Goal: Information Seeking & Learning: Learn about a topic

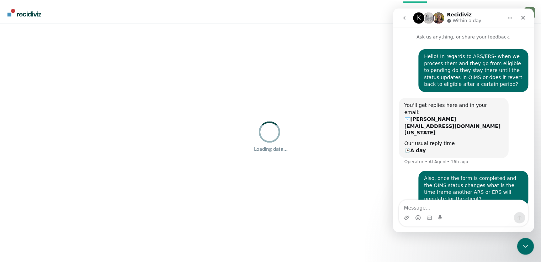
scroll to position [14, 0]
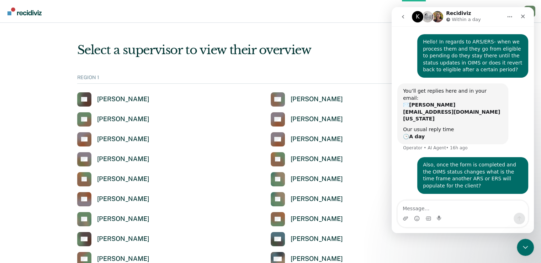
click at [505, 123] on div "You’ll get replies here and in your email: ✉️ [PERSON_NAME][EMAIL_ADDRESS][DOMA…" at bounding box center [463, 120] width 131 height 74
click at [351, 76] on div "REGION 1" at bounding box center [270, 78] width 387 height 9
click at [377, 46] on div "Select a supervisor to view their overview" at bounding box center [270, 50] width 387 height 15
click at [403, 16] on icon "go back" at bounding box center [403, 17] width 2 height 4
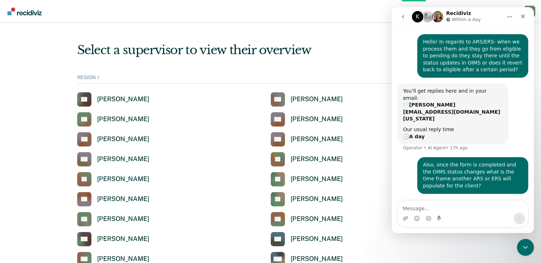
scroll to position [0, 0]
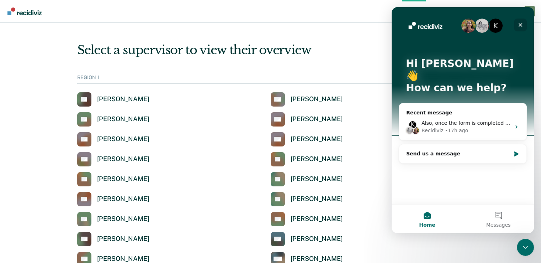
click at [523, 25] on icon "Close" at bounding box center [521, 25] width 6 height 6
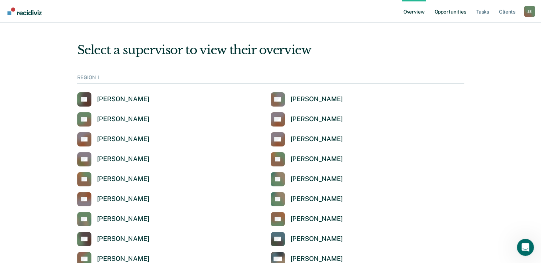
click at [450, 12] on link "Opportunities" at bounding box center [450, 11] width 35 height 23
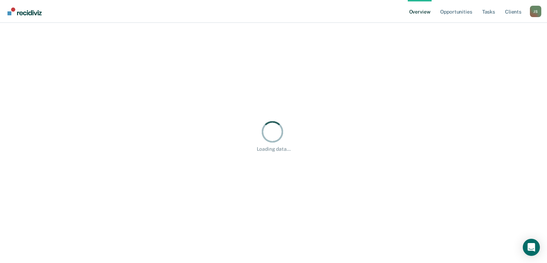
drag, startPoint x: 0, startPoint y: 0, endPoint x: 58, endPoint y: 106, distance: 120.4
click at [58, 106] on div "Loading data..." at bounding box center [274, 135] width 530 height 209
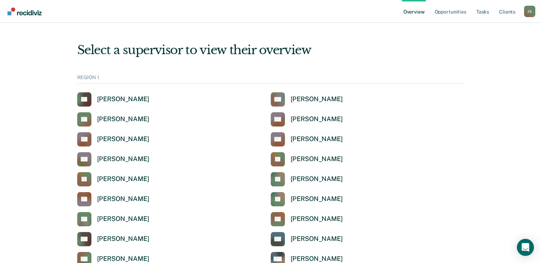
click at [461, 11] on link "Opportunities" at bounding box center [450, 11] width 35 height 23
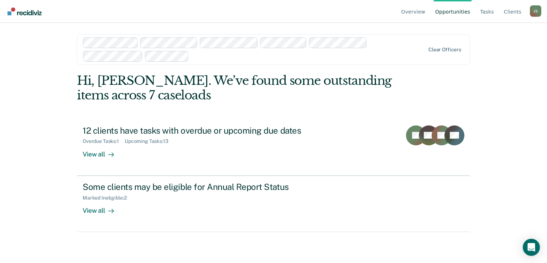
click at [496, 45] on div "Overview Opportunities Tasks Client s Jerri Stencil J S Profile How it works Lo…" at bounding box center [273, 131] width 547 height 263
click at [224, 59] on div at bounding box center [308, 56] width 233 height 8
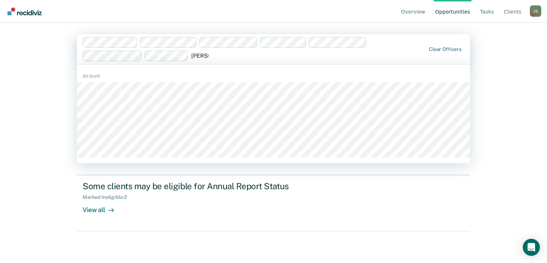
type input "James"
click at [509, 64] on div "Overview Opportunities Tasks Client s Jerri Stencil J S Profile How it works Lo…" at bounding box center [273, 131] width 547 height 263
